Goal: Check status: Check status

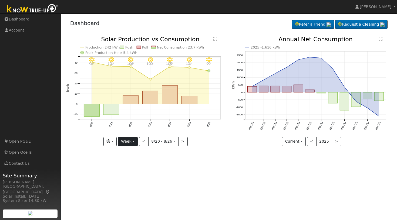
click at [134, 142] on button "Week" at bounding box center [128, 141] width 20 height 9
click at [131, 167] on link "Month" at bounding box center [137, 168] width 38 height 8
type input "[DATE]"
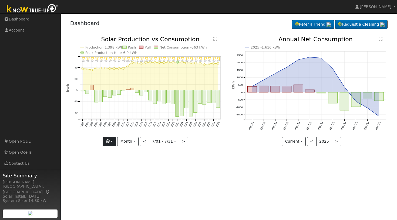
click at [114, 141] on button "button" at bounding box center [109, 141] width 13 height 9
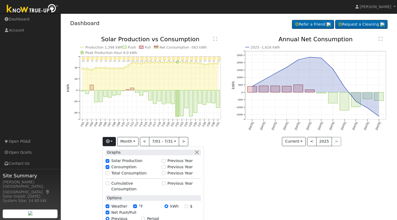
click at [188, 205] on input "$" at bounding box center [186, 207] width 4 height 4
radio input "true"
radio input "false"
click at [182, 142] on button ">" at bounding box center [183, 141] width 9 height 9
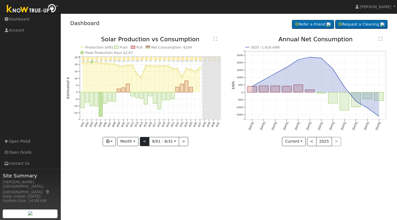
click at [144, 144] on button "<" at bounding box center [144, 141] width 9 height 9
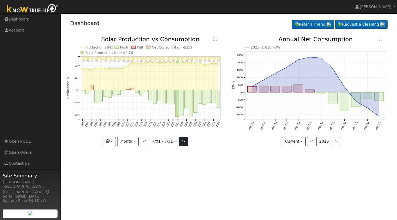
click at [182, 141] on button ">" at bounding box center [183, 141] width 9 height 9
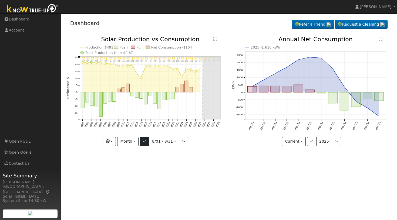
click at [145, 141] on button "<" at bounding box center [144, 141] width 9 height 9
type input "[DATE]"
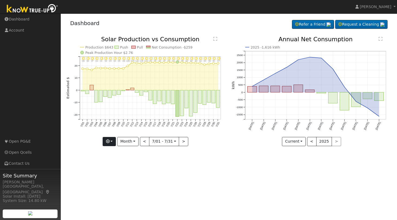
click at [114, 141] on button "button" at bounding box center [109, 141] width 13 height 9
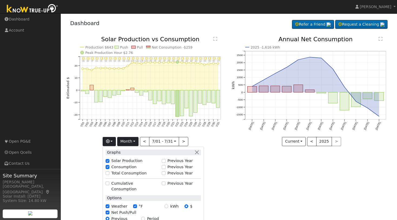
click at [137, 140] on button "Month" at bounding box center [127, 141] width 21 height 9
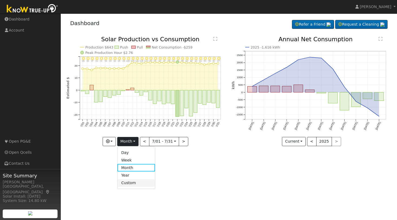
click at [131, 182] on link "Custom" at bounding box center [136, 183] width 38 height 8
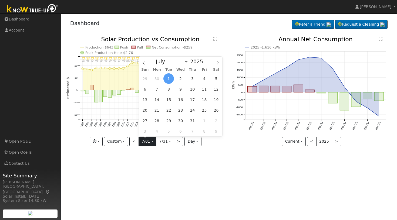
click at [151, 140] on input "[DATE]" at bounding box center [147, 141] width 17 height 9
select select "3"
click at [157, 90] on span "7" at bounding box center [156, 89] width 11 height 11
type input "[DATE]"
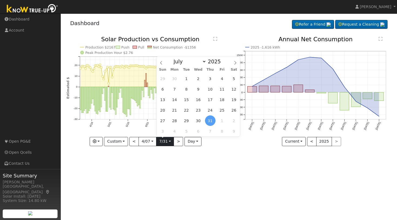
click at [169, 141] on input "[DATE]" at bounding box center [164, 141] width 17 height 9
select select "7"
click at [235, 121] on span "30" at bounding box center [233, 121] width 11 height 11
type input "[DATE]"
